Goal: Task Accomplishment & Management: Complete application form

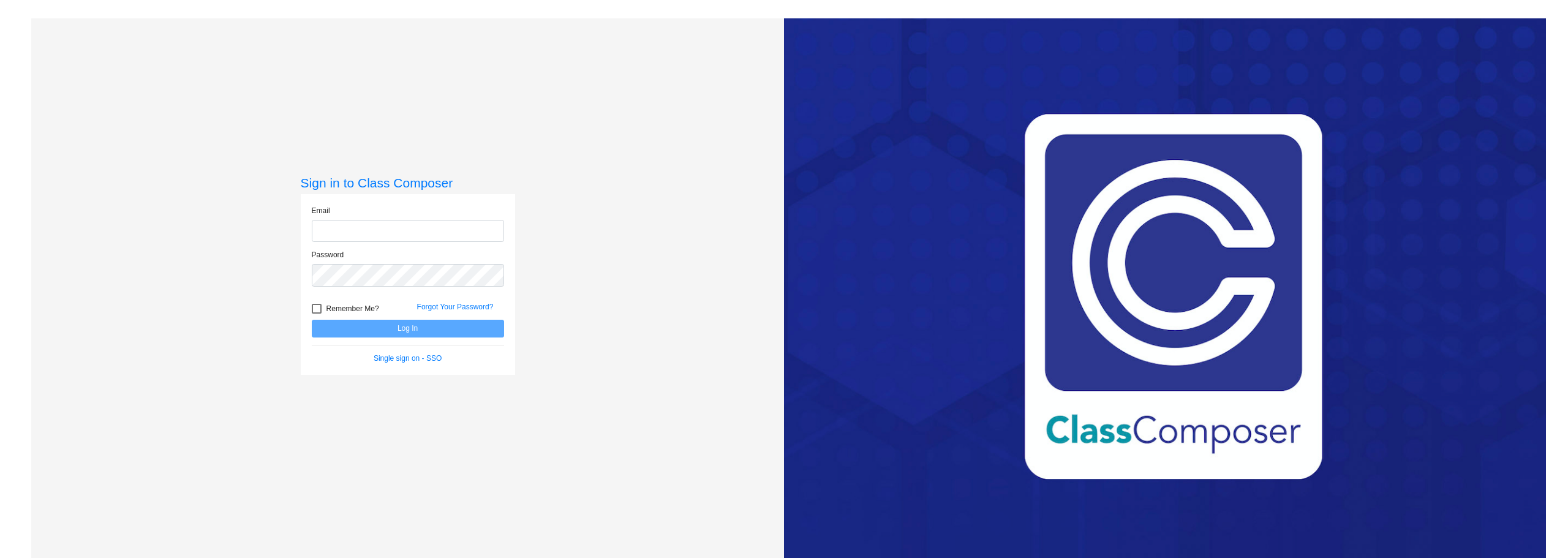
click at [364, 227] on input "email" at bounding box center [407, 231] width 192 height 23
type input "[EMAIL_ADDRESS][DOMAIN_NAME]"
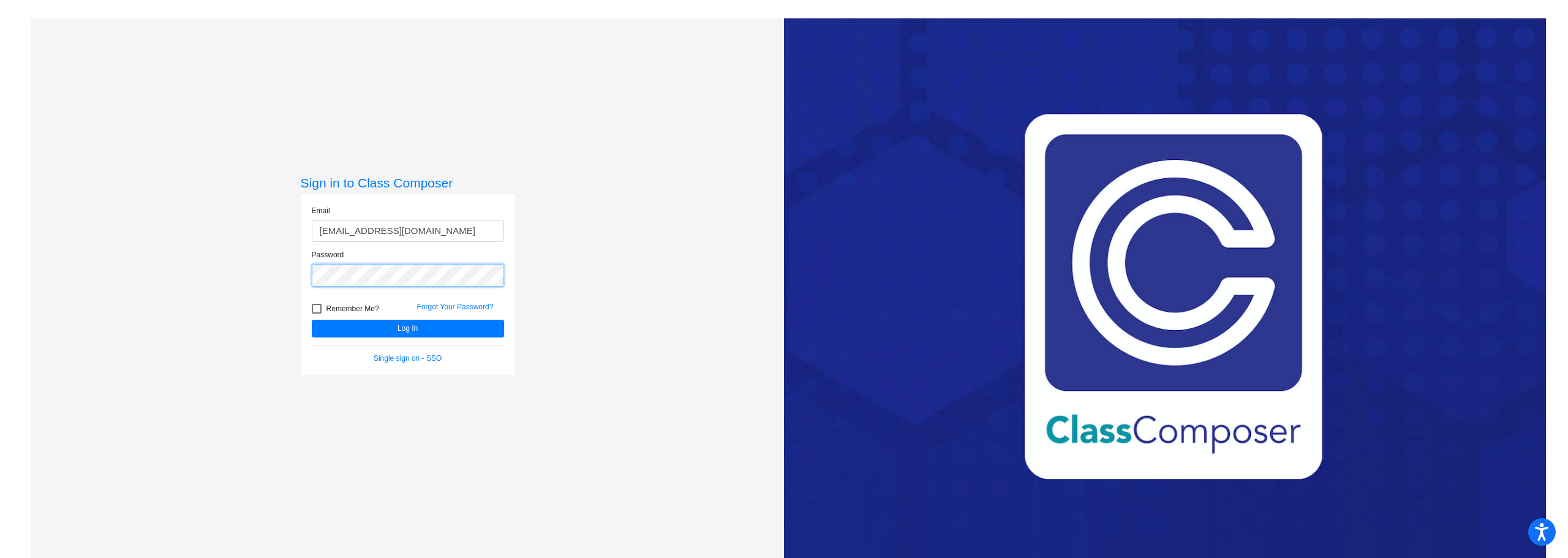
click at [312, 320] on button "Log In" at bounding box center [407, 328] width 192 height 17
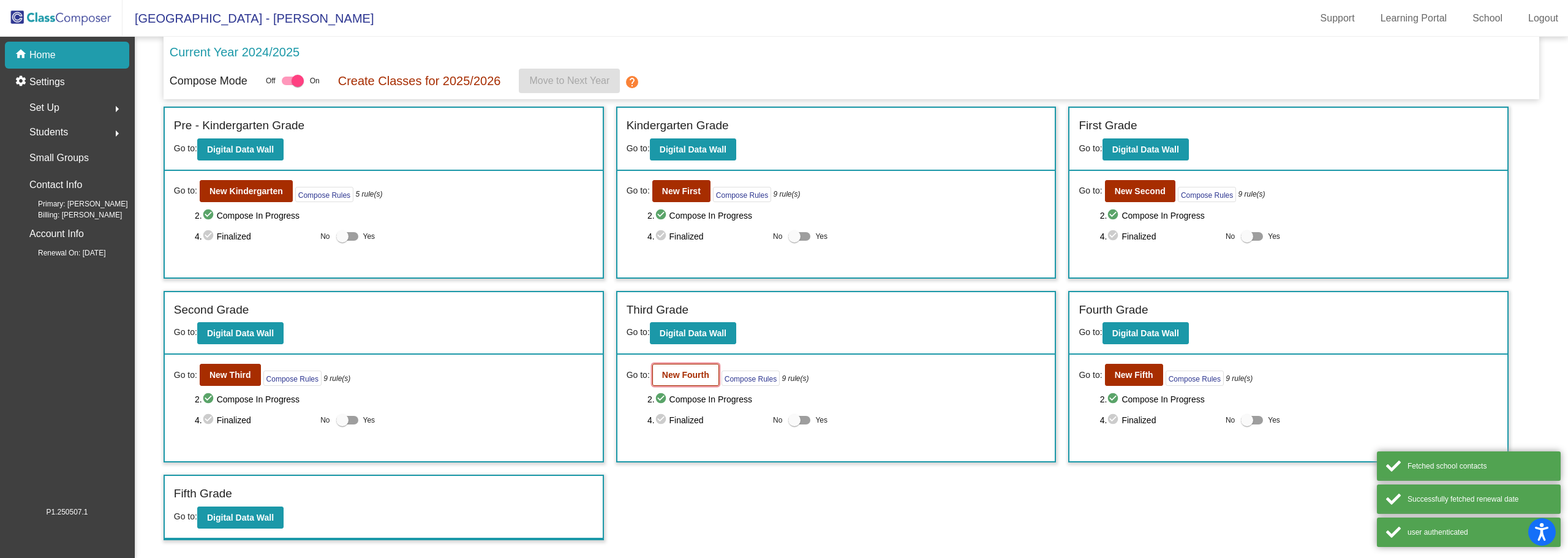
click at [700, 374] on b "New Fourth" at bounding box center [686, 375] width 47 height 10
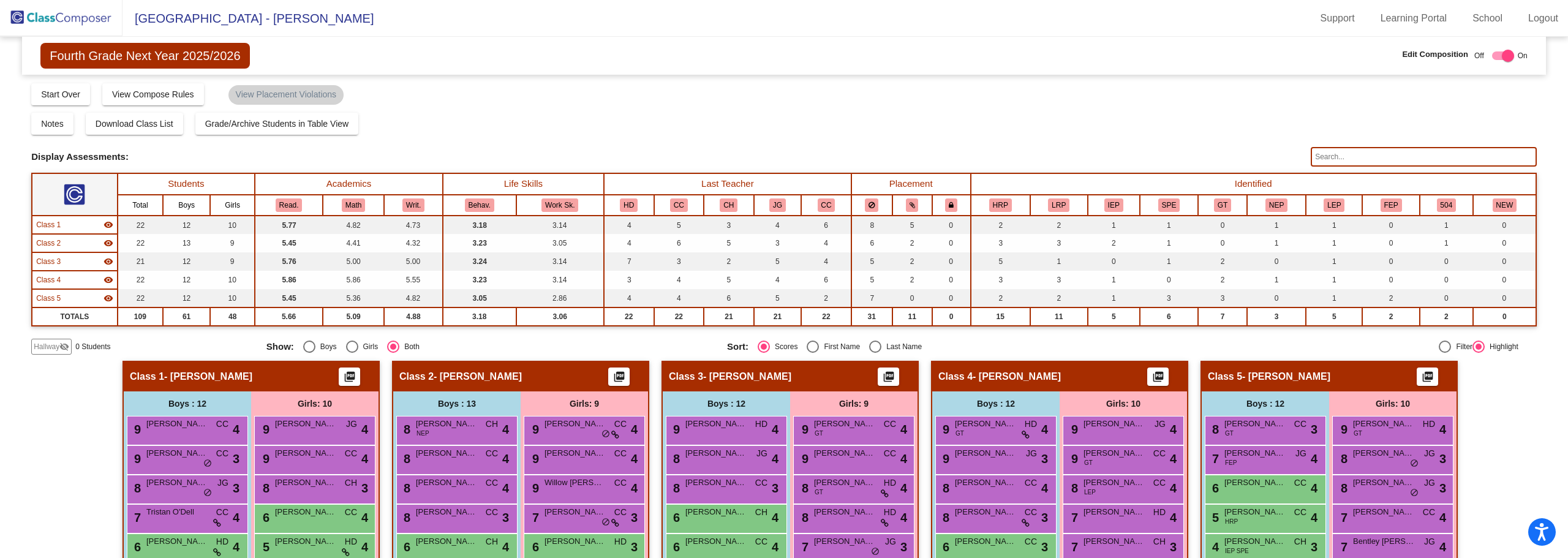
click at [46, 345] on span "Hallway" at bounding box center [46, 346] width 26 height 11
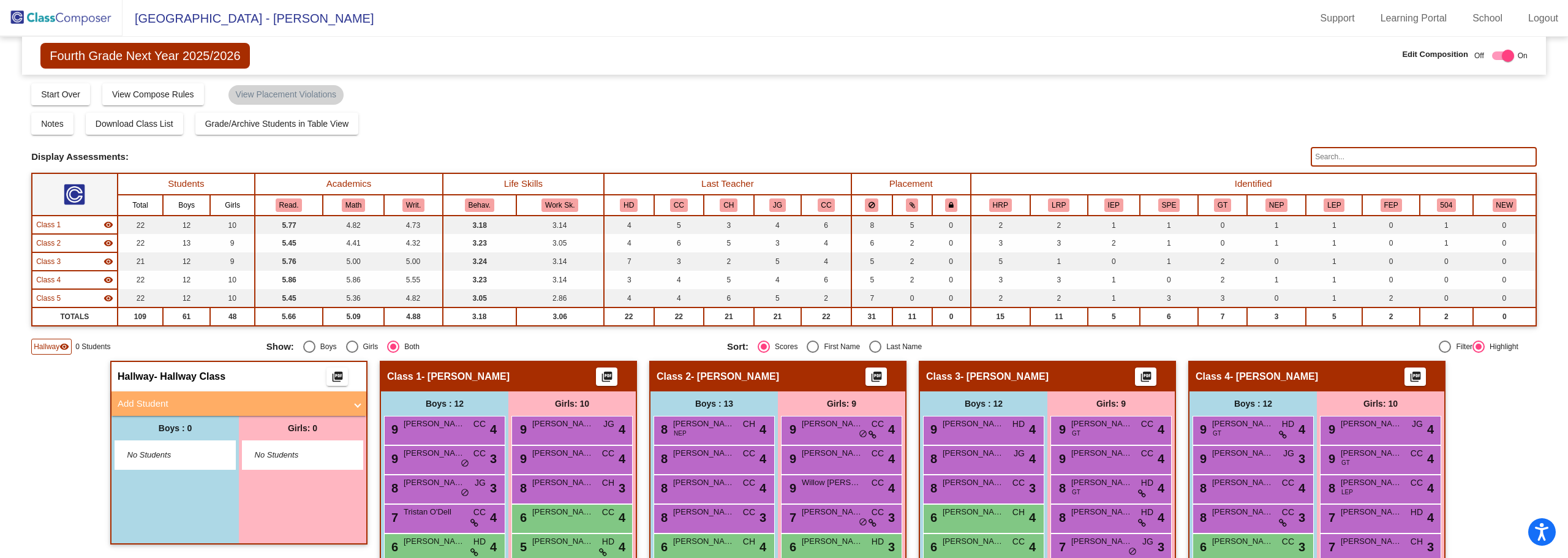
click at [359, 398] on mat-expansion-panel-header "Add Student" at bounding box center [239, 403] width 255 height 25
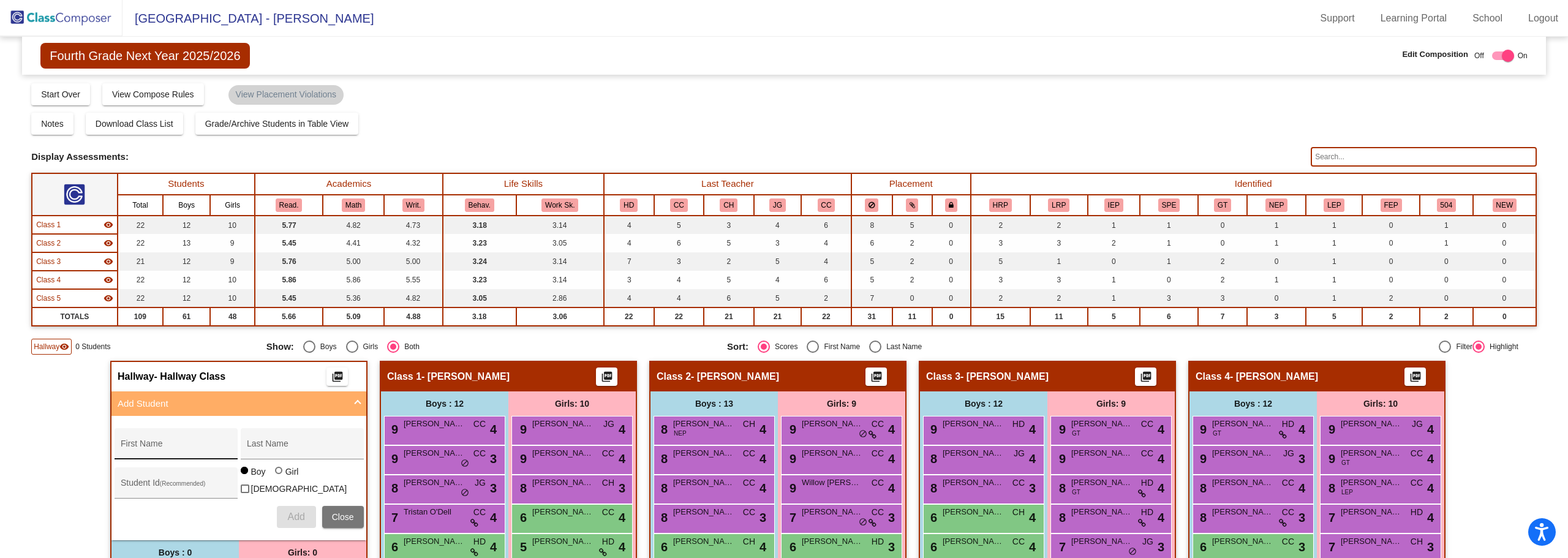
click at [179, 444] on input "First Name" at bounding box center [175, 449] width 110 height 10
type input "Myah"
type input "[PERSON_NAME]"
type input "148230"
click at [277, 474] on div at bounding box center [279, 470] width 7 height 7
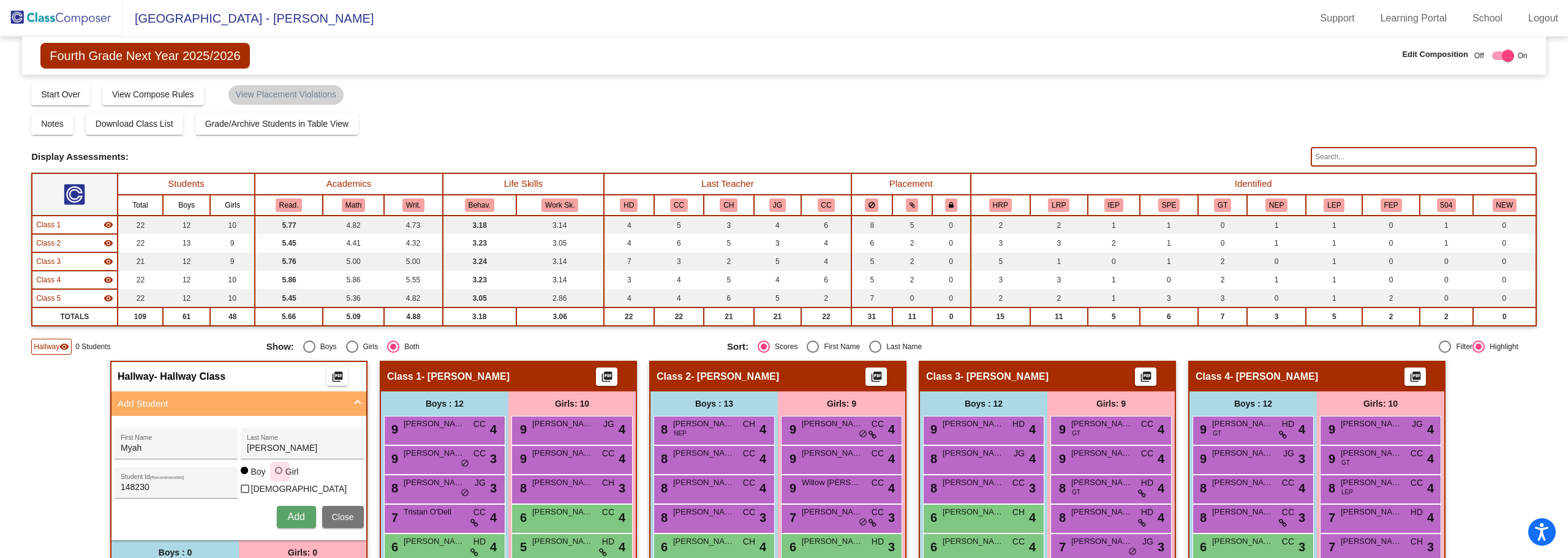
click at [279, 477] on input "Girl" at bounding box center [279, 477] width 1 height 1
radio input "true"
click at [291, 512] on span "Add" at bounding box center [295, 516] width 17 height 10
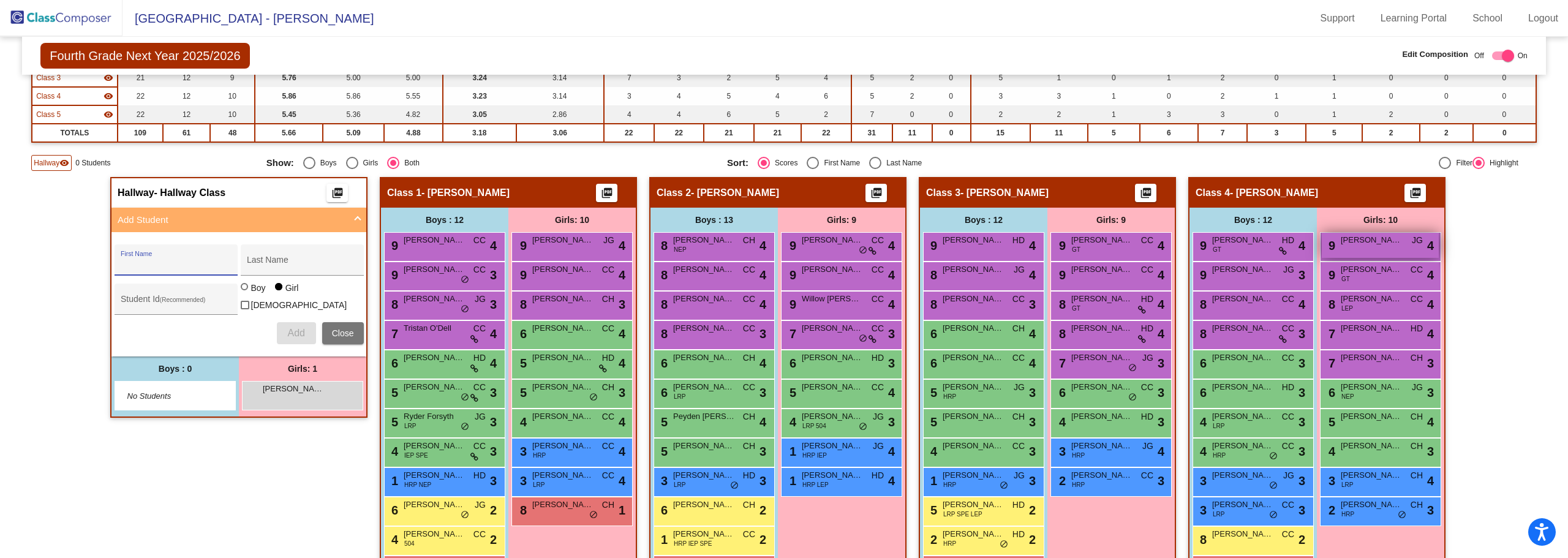
scroll to position [245, 0]
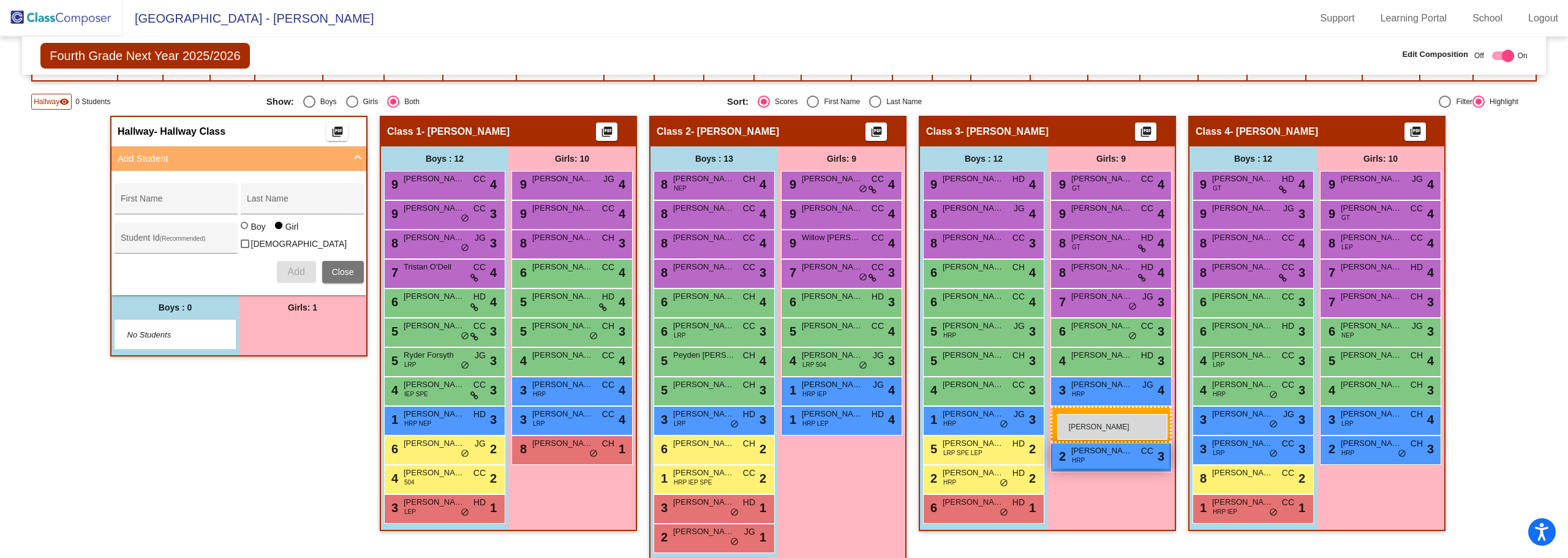
drag, startPoint x: 277, startPoint y: 327, endPoint x: 1057, endPoint y: 414, distance: 784.8
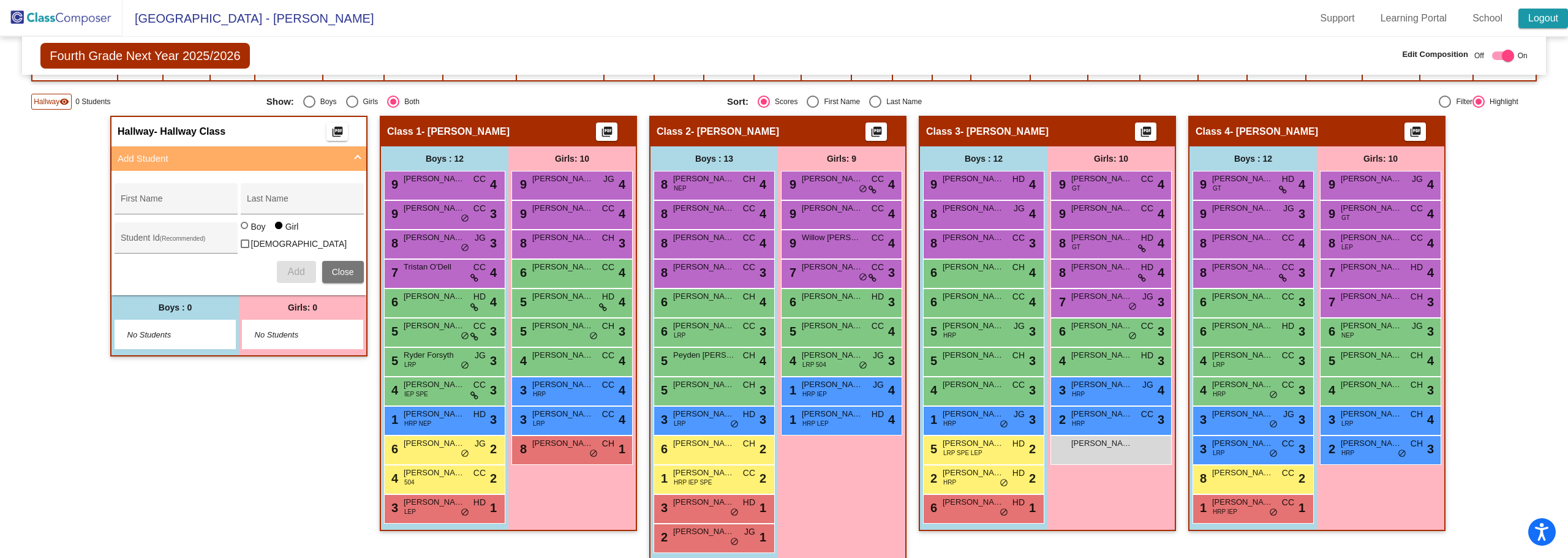
click at [1561, 18] on link "Logout" at bounding box center [1543, 18] width 49 height 20
